Goal: Transaction & Acquisition: Purchase product/service

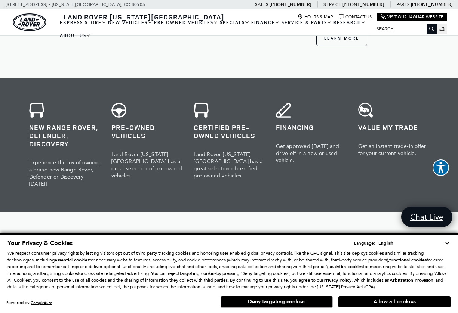
scroll to position [315, 0]
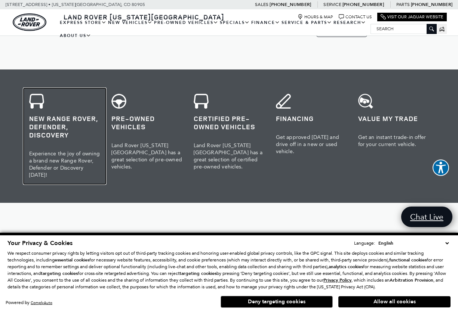
click at [42, 117] on h3 "New Range Rover, Defender, Discovery" at bounding box center [64, 126] width 71 height 25
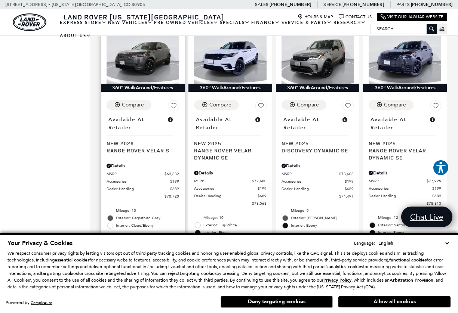
scroll to position [789, 0]
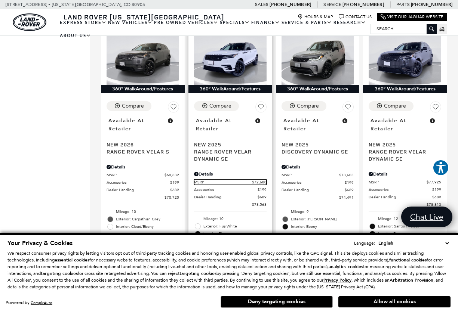
click at [230, 179] on span "MSRP" at bounding box center [223, 182] width 58 height 6
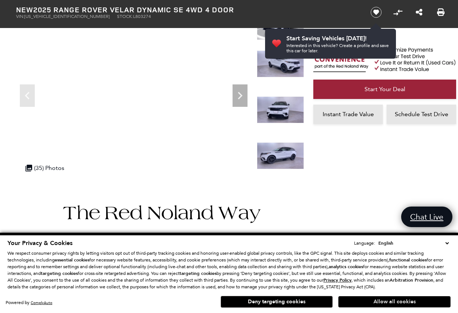
scroll to position [118, 0]
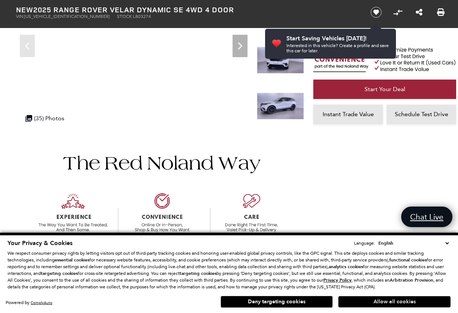
click at [393, 299] on button "Allow all cookies" at bounding box center [394, 301] width 112 height 11
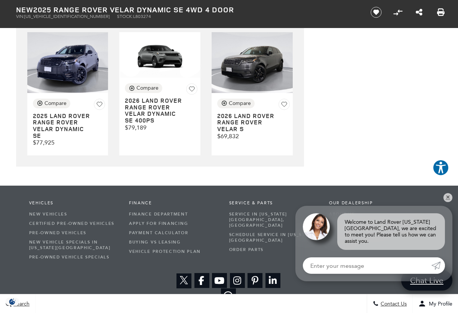
scroll to position [2259, 0]
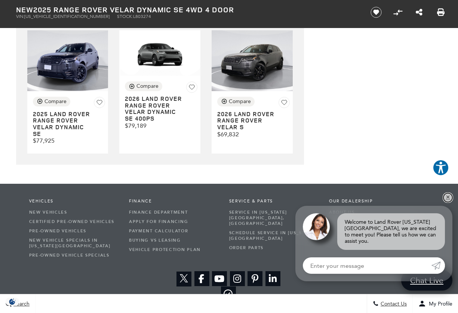
drag, startPoint x: 447, startPoint y: 203, endPoint x: 442, endPoint y: 204, distance: 4.5
click at [447, 202] on link "✕" at bounding box center [447, 197] width 9 height 9
